Goal: Browse casually

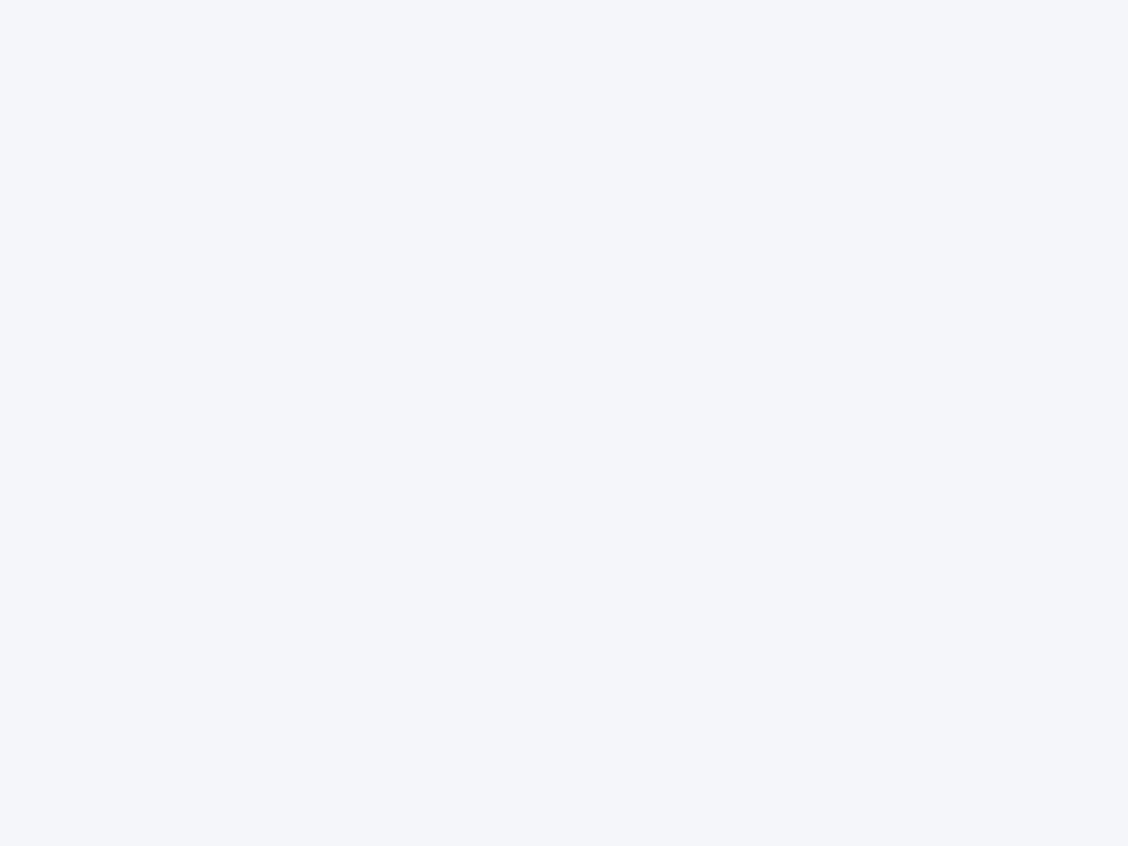
click at [564, 423] on div at bounding box center [564, 423] width 1128 height 846
